Goal: Entertainment & Leisure: Consume media (video, audio)

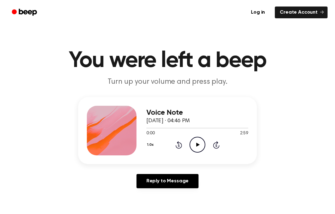
click at [192, 145] on icon "Play Audio" at bounding box center [197, 145] width 16 height 16
click at [201, 139] on icon "Pause Audio" at bounding box center [197, 145] width 16 height 16
click at [198, 146] on icon "Play Audio" at bounding box center [197, 145] width 16 height 16
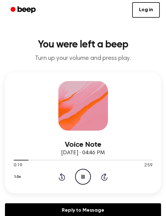
click at [83, 174] on icon "Pause Audio" at bounding box center [83, 177] width 16 height 16
click at [84, 176] on icon at bounding box center [83, 176] width 3 height 4
click at [83, 177] on icon "Pause Audio" at bounding box center [83, 177] width 16 height 16
click at [85, 170] on icon "Play Audio" at bounding box center [83, 177] width 16 height 16
click at [85, 175] on icon "Pause Audio" at bounding box center [83, 177] width 16 height 16
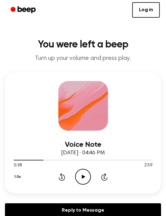
click at [86, 178] on icon "Play Audio" at bounding box center [83, 177] width 16 height 16
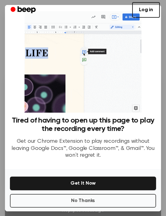
click at [39, 207] on button "No Thanks" at bounding box center [83, 201] width 146 height 14
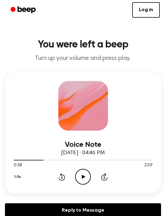
click at [87, 180] on icon "Play Audio" at bounding box center [83, 177] width 16 height 16
click at [64, 178] on icon "Rewind 5 seconds" at bounding box center [61, 177] width 7 height 8
click at [61, 178] on icon "Rewind 5 seconds" at bounding box center [61, 177] width 7 height 8
click at [59, 178] on icon "Rewind 5 seconds" at bounding box center [61, 177] width 7 height 8
click at [63, 178] on icon "Rewind 5 seconds" at bounding box center [61, 177] width 7 height 8
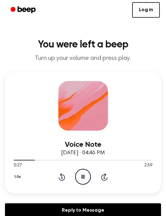
click at [84, 176] on icon at bounding box center [83, 176] width 3 height 4
click at [86, 177] on icon "Play Audio" at bounding box center [83, 177] width 16 height 16
click at [103, 173] on icon "Skip 5 seconds" at bounding box center [104, 177] width 7 height 8
click at [104, 174] on icon "Skip 5 seconds" at bounding box center [104, 177] width 7 height 8
click at [80, 173] on icon "Pause Audio" at bounding box center [83, 177] width 16 height 16
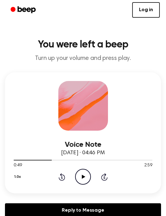
click at [83, 174] on icon "Play Audio" at bounding box center [83, 177] width 16 height 16
click at [84, 174] on icon at bounding box center [83, 176] width 3 height 4
click at [82, 175] on icon at bounding box center [83, 176] width 3 height 4
click at [82, 172] on icon "Pause Audio" at bounding box center [83, 177] width 16 height 16
click at [87, 177] on icon "Play Audio" at bounding box center [83, 177] width 16 height 16
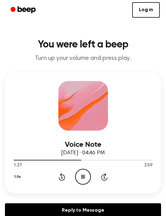
click at [83, 173] on icon "Pause Audio" at bounding box center [83, 177] width 16 height 16
click at [86, 173] on icon "Play Audio" at bounding box center [83, 177] width 16 height 16
click at [84, 172] on icon "Pause Audio" at bounding box center [83, 177] width 16 height 16
click at [83, 174] on icon "Play Audio" at bounding box center [83, 177] width 16 height 16
click at [82, 171] on icon "Pause Audio" at bounding box center [83, 177] width 16 height 16
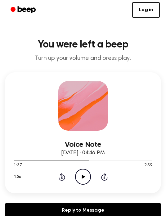
click at [80, 173] on icon "Play Audio" at bounding box center [83, 177] width 16 height 16
click at [84, 176] on icon at bounding box center [83, 176] width 3 height 4
click at [81, 173] on icon "Play Audio" at bounding box center [83, 177] width 16 height 16
click at [81, 175] on icon "Pause Audio" at bounding box center [83, 177] width 16 height 16
click at [83, 168] on div "1:56 2:59" at bounding box center [83, 165] width 139 height 7
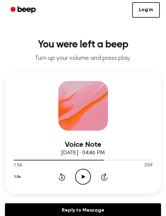
click at [82, 172] on icon "Play Audio" at bounding box center [83, 177] width 16 height 16
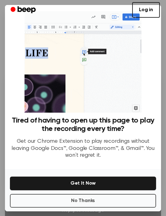
click at [51, 200] on button "No Thanks" at bounding box center [83, 201] width 146 height 14
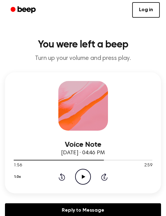
click at [82, 174] on icon "Play Audio" at bounding box center [83, 177] width 16 height 16
click at [84, 176] on icon at bounding box center [83, 176] width 3 height 4
click at [84, 175] on icon "Play Audio" at bounding box center [83, 177] width 16 height 16
click at [62, 179] on icon "Rewind 5 seconds" at bounding box center [61, 177] width 7 height 8
click at [85, 178] on icon "Pause Audio" at bounding box center [83, 177] width 16 height 16
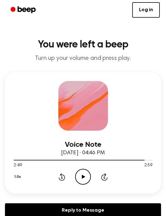
click at [85, 177] on icon at bounding box center [83, 176] width 3 height 4
